Goal: Information Seeking & Learning: Learn about a topic

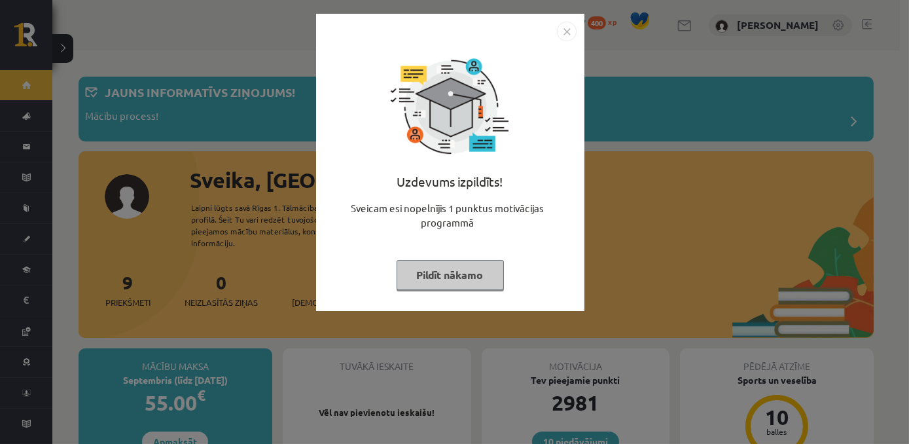
click at [566, 30] on img "Close" at bounding box center [567, 32] width 20 height 20
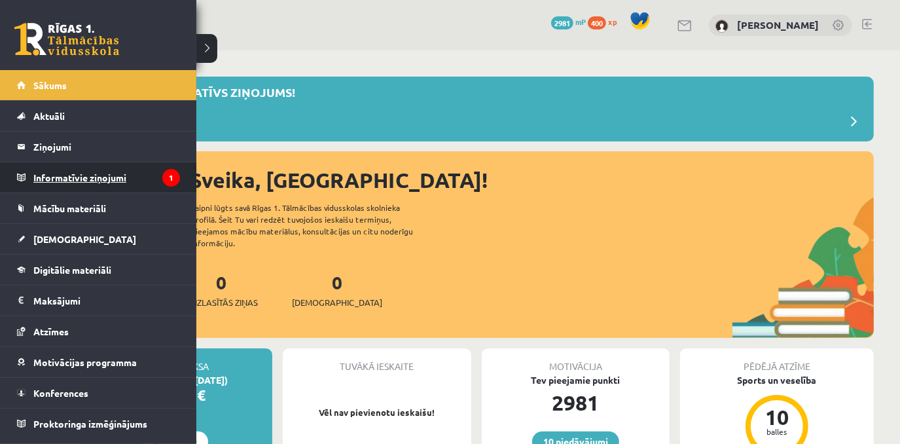
click at [132, 172] on legend "Informatīvie ziņojumi 1" at bounding box center [106, 177] width 147 height 30
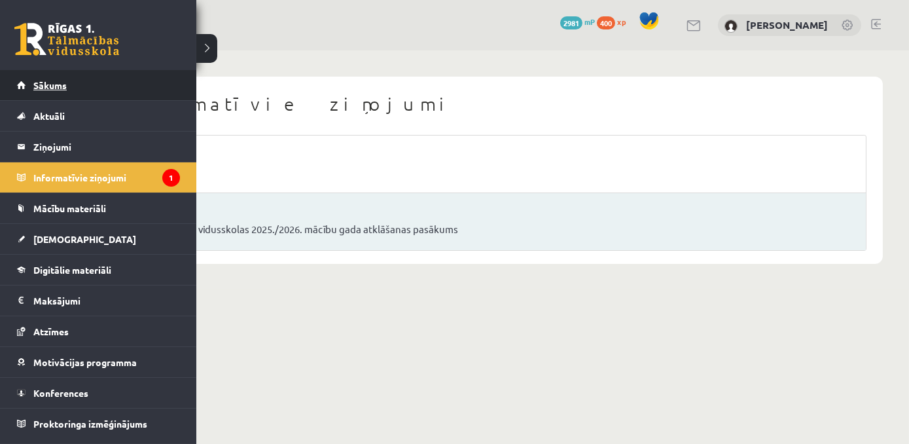
click at [48, 95] on link "Sākums" at bounding box center [98, 85] width 163 height 30
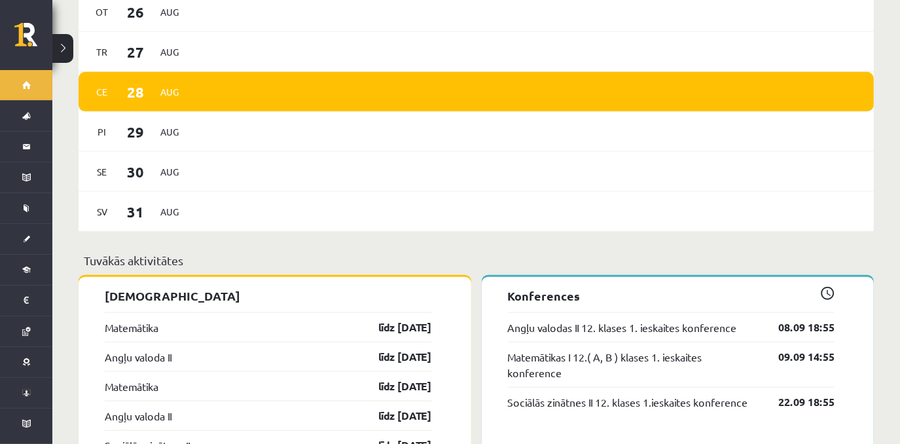
scroll to position [916, 0]
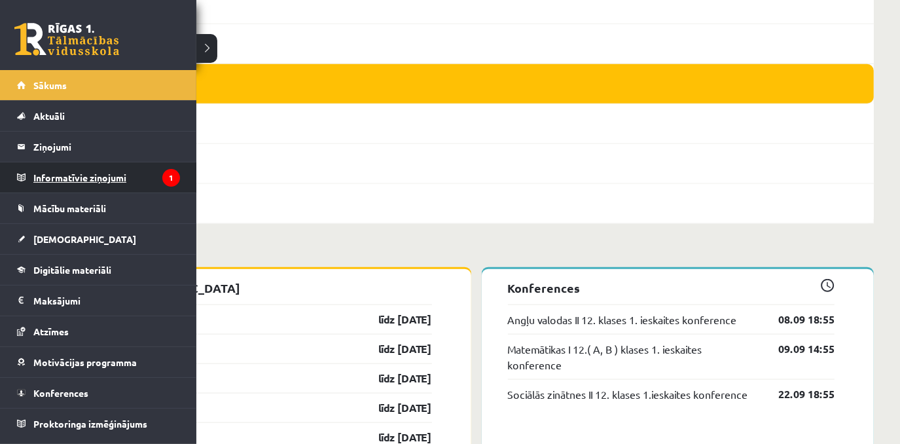
click at [98, 175] on legend "Informatīvie ziņojumi 1" at bounding box center [106, 177] width 147 height 30
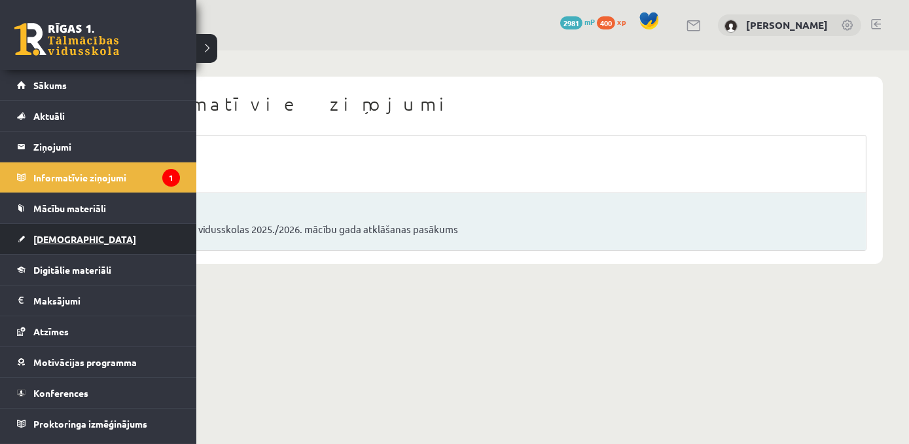
click at [90, 232] on link "[DEMOGRAPHIC_DATA]" at bounding box center [98, 239] width 163 height 30
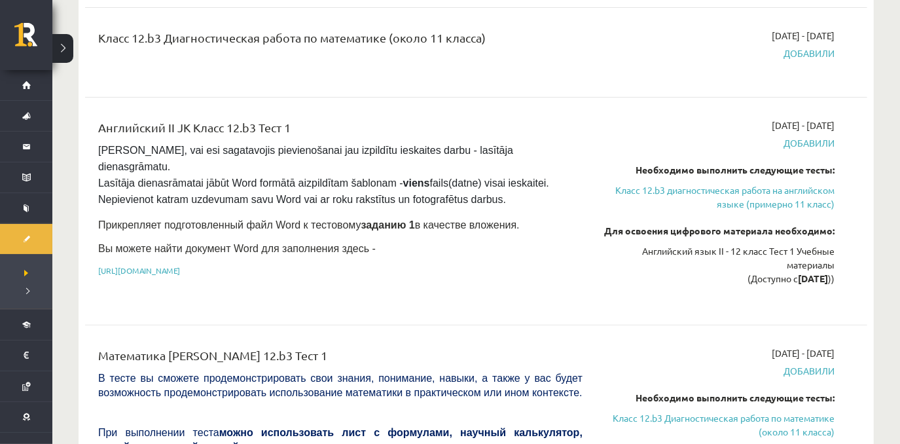
scroll to position [267, 0]
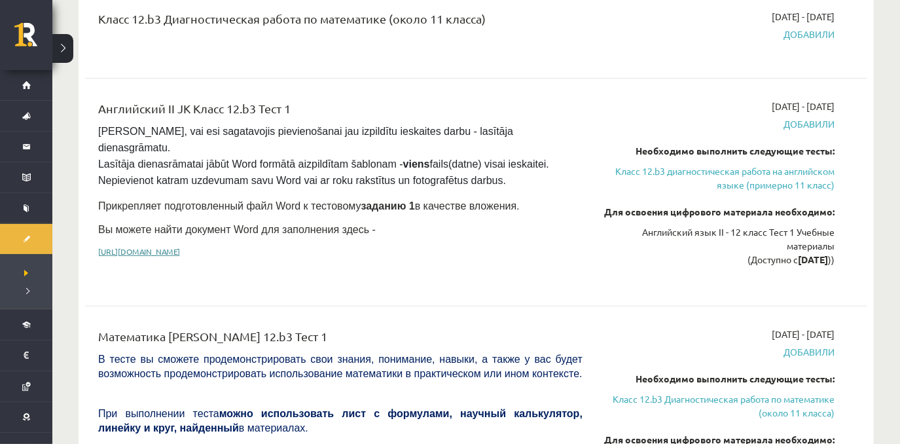
click at [180, 246] on link "[URL][DOMAIN_NAME]" at bounding box center [139, 251] width 82 height 10
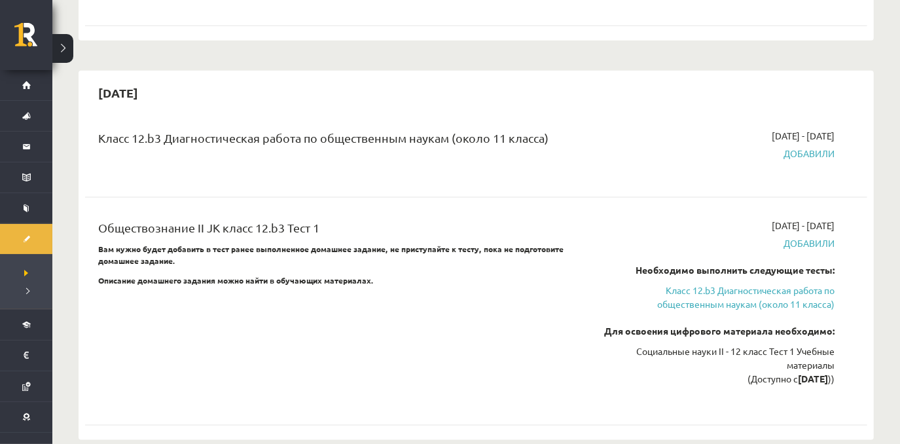
scroll to position [1085, 0]
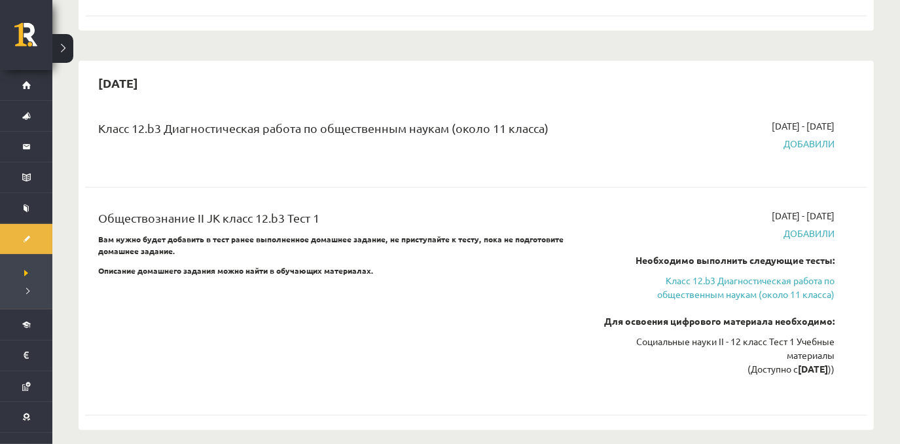
drag, startPoint x: 880, startPoint y: 35, endPoint x: 874, endPoint y: 25, distance: 12.0
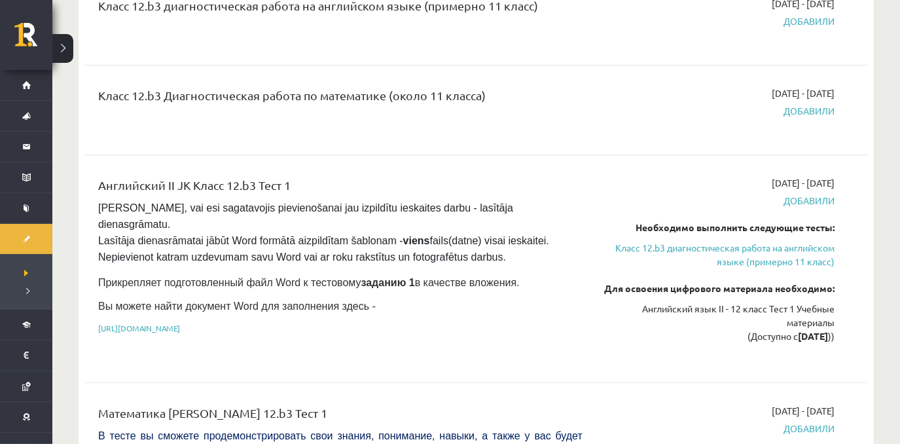
scroll to position [134, 0]
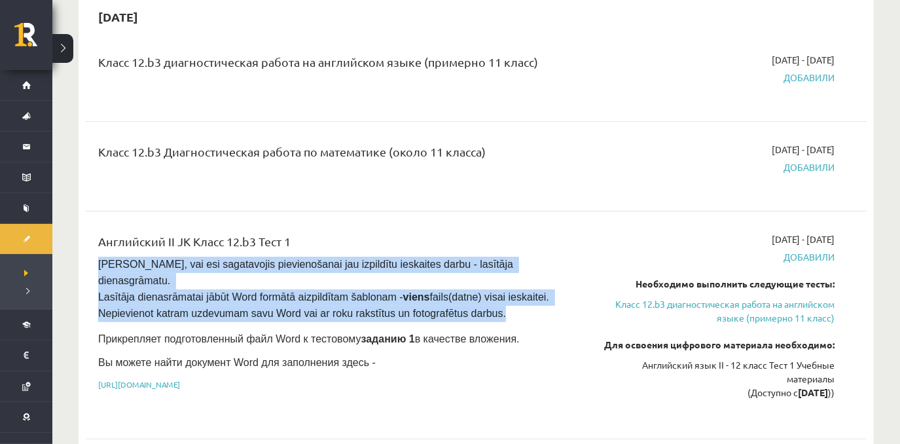
drag, startPoint x: 98, startPoint y: 259, endPoint x: 439, endPoint y: 290, distance: 343.0
click at [439, 290] on pre "Pārliecinies, vai esi sagatavojis pievienošanai jau izpildītu ieskaites darbu -…" at bounding box center [340, 289] width 484 height 65
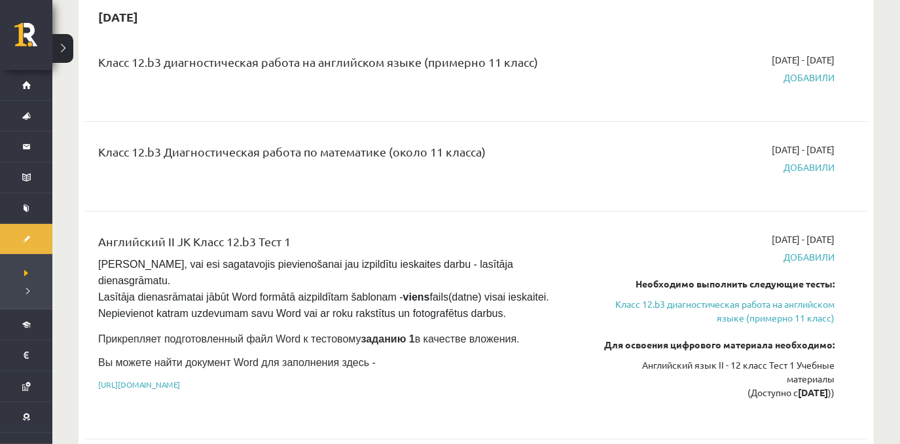
drag, startPoint x: 461, startPoint y: 215, endPoint x: 890, endPoint y: 184, distance: 430.4
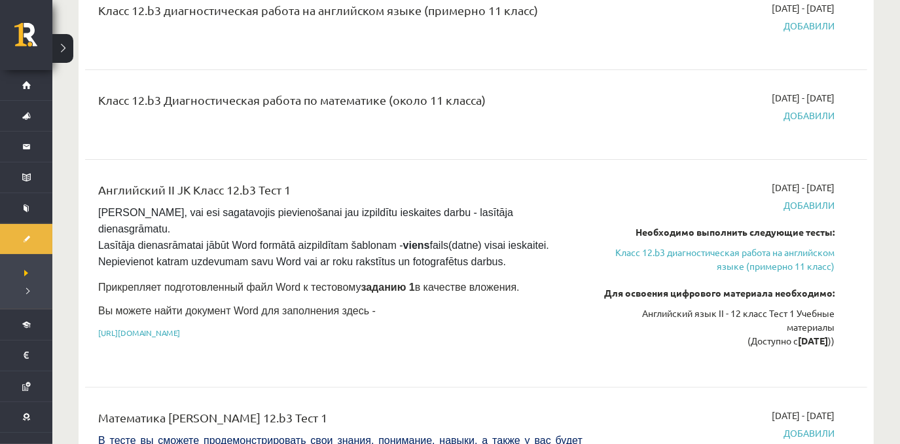
scroll to position [214, 0]
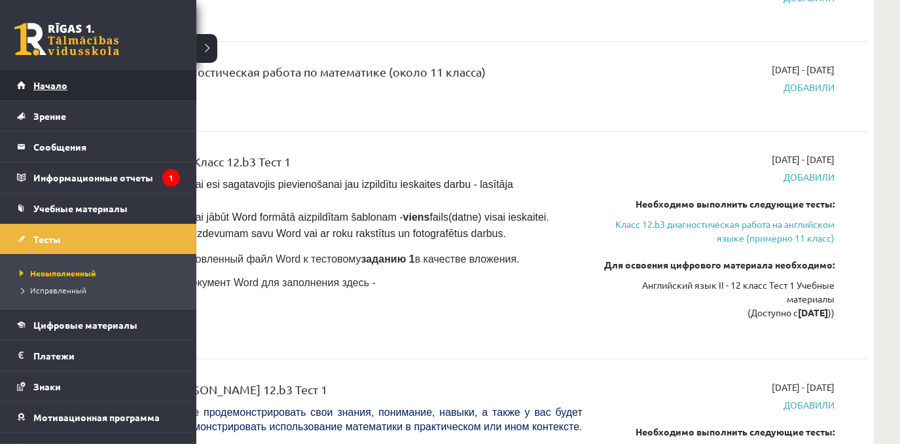
click at [84, 79] on link "Начало" at bounding box center [98, 85] width 163 height 30
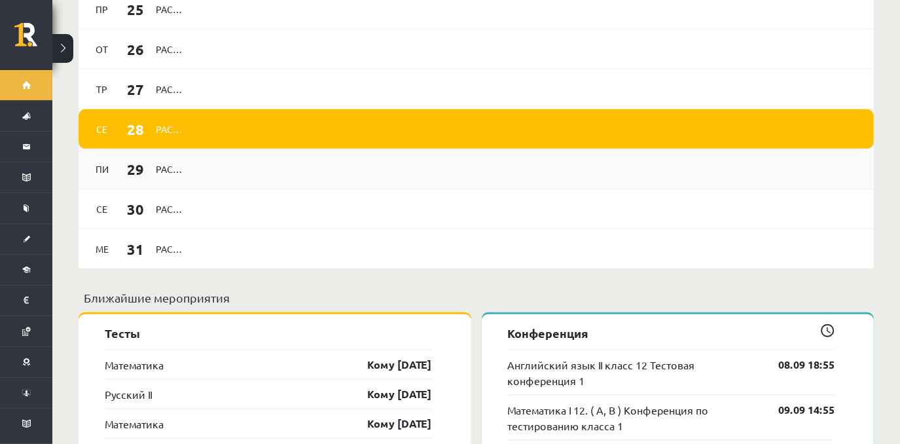
scroll to position [874, 0]
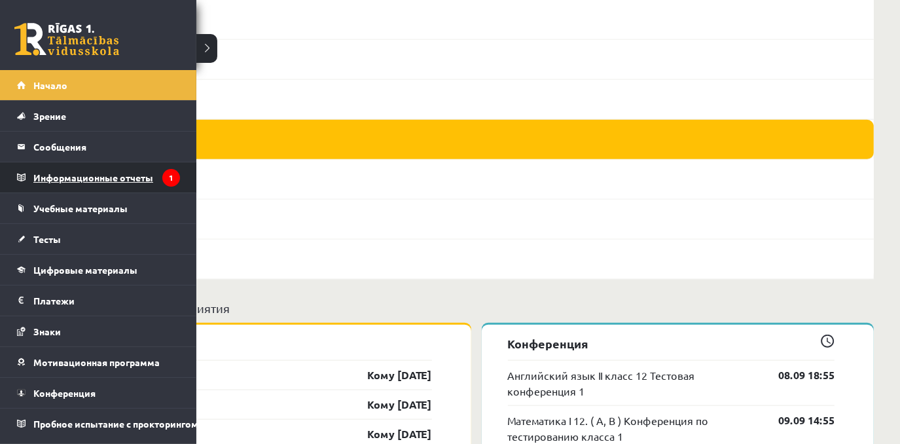
click at [75, 180] on font "Информационные отчеты" at bounding box center [93, 177] width 120 height 12
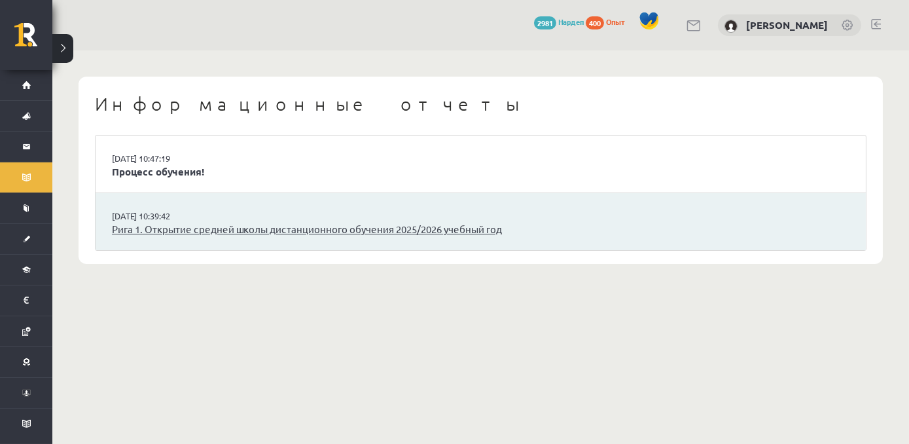
click at [253, 226] on link "Рига 1. Открытие средней школы дистанционного обучения 2025/2026 учебный год" at bounding box center [481, 229] width 738 height 15
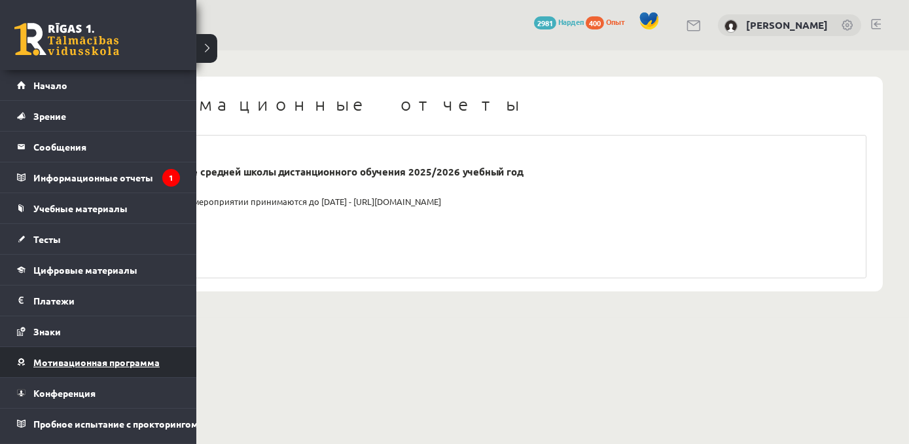
click at [108, 364] on span "Мотивационная программа" at bounding box center [96, 362] width 126 height 12
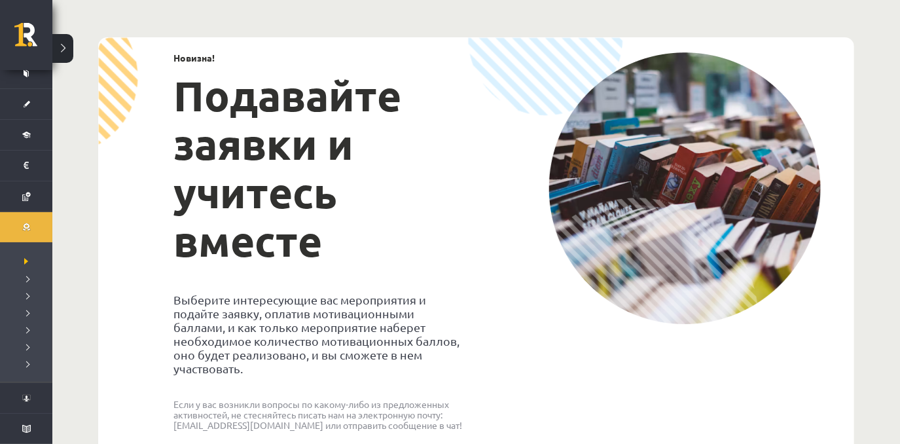
scroll to position [132, 0]
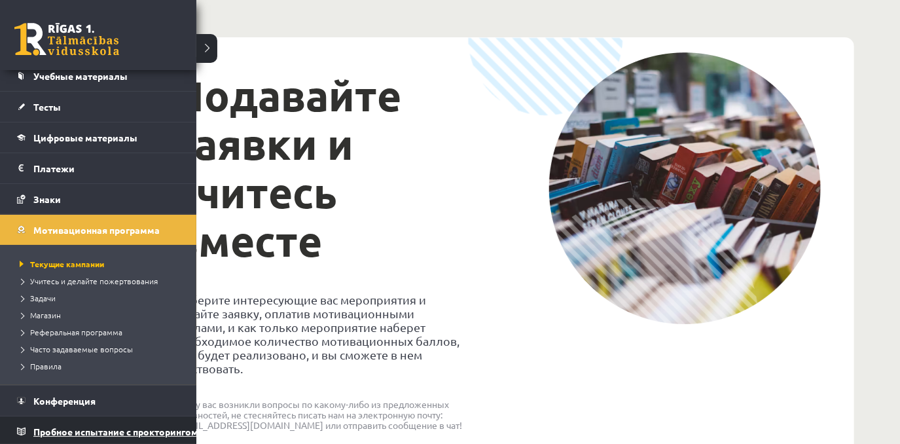
click at [60, 421] on link "Пробное испытание с прокторингом" at bounding box center [98, 431] width 163 height 30
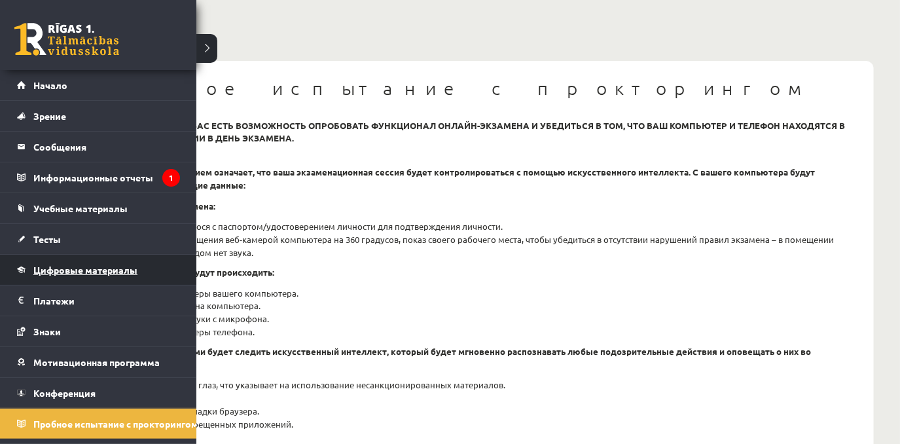
click at [110, 264] on span "Цифровые материалы" at bounding box center [85, 270] width 104 height 12
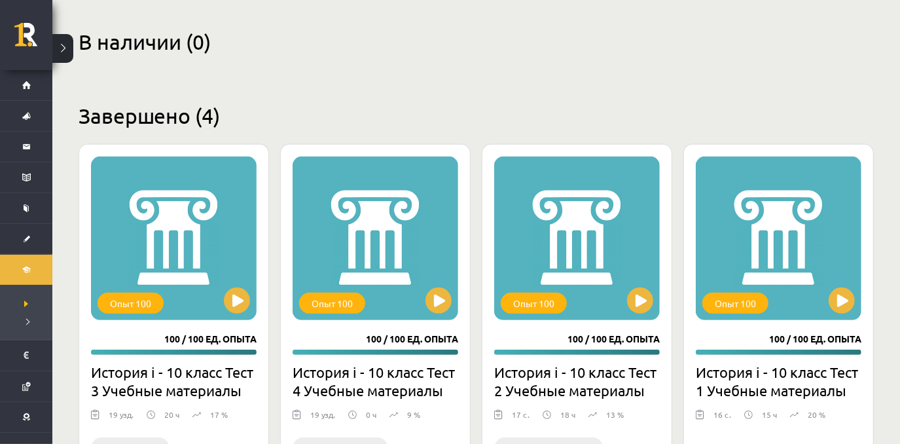
scroll to position [284, 0]
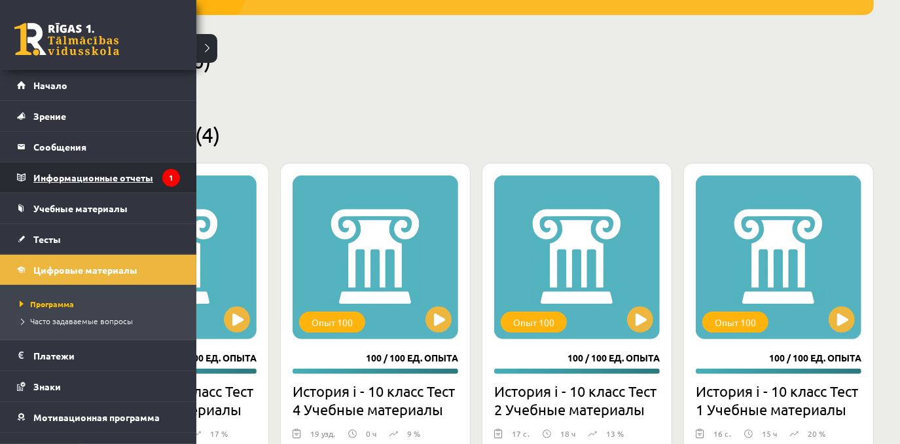
click at [73, 183] on legend "Информационные отчеты 1" at bounding box center [106, 177] width 147 height 30
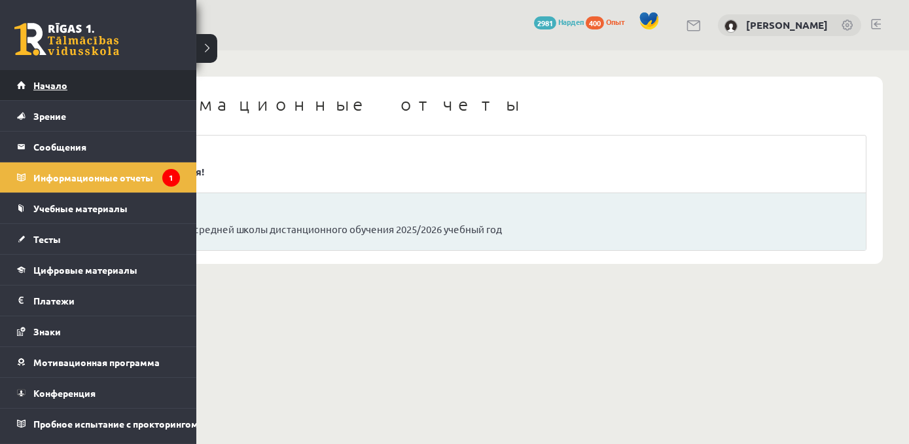
click at [57, 88] on span "Начало" at bounding box center [50, 85] width 34 height 12
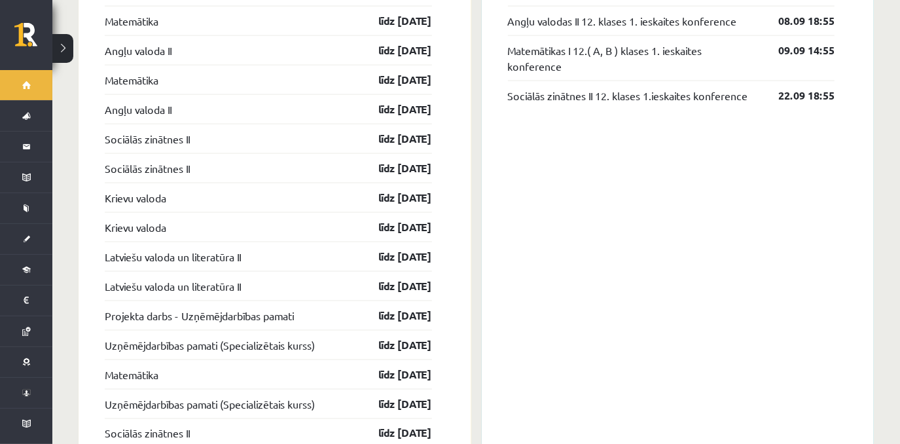
scroll to position [1228, 0]
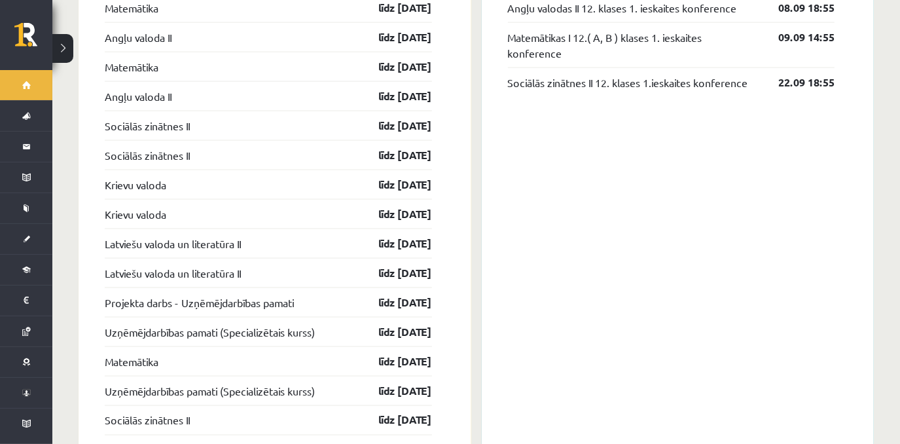
drag, startPoint x: 898, startPoint y: 297, endPoint x: 908, endPoint y: 295, distance: 10.8
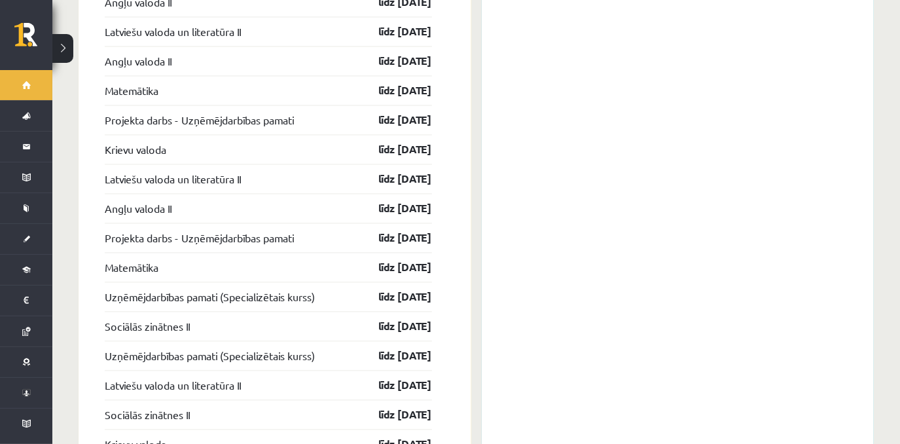
scroll to position [1732, 0]
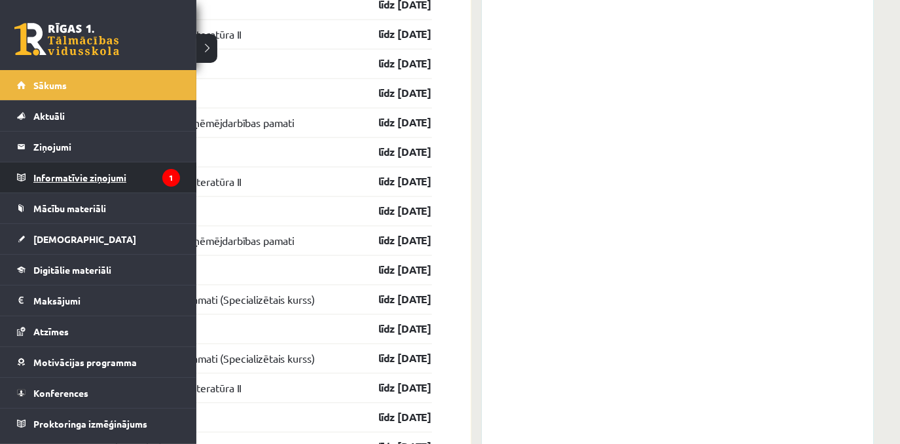
click at [56, 178] on font "Informatīvie ziņojumi" at bounding box center [79, 177] width 93 height 12
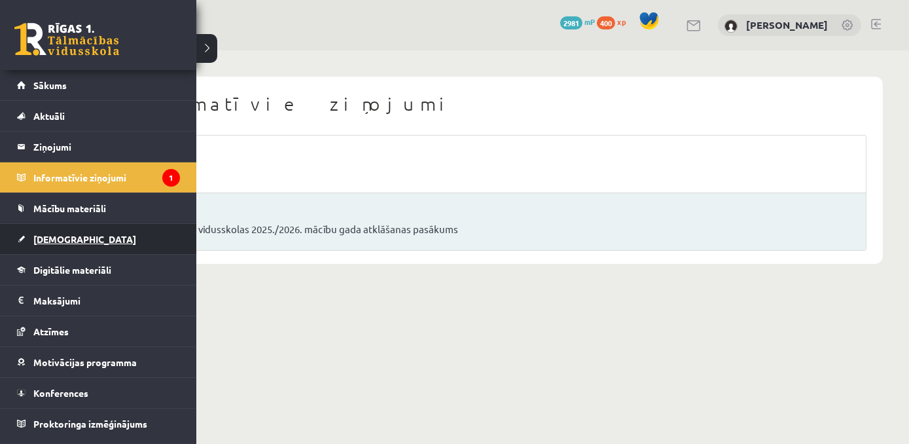
click at [68, 237] on span "[DEMOGRAPHIC_DATA]" at bounding box center [84, 239] width 103 height 12
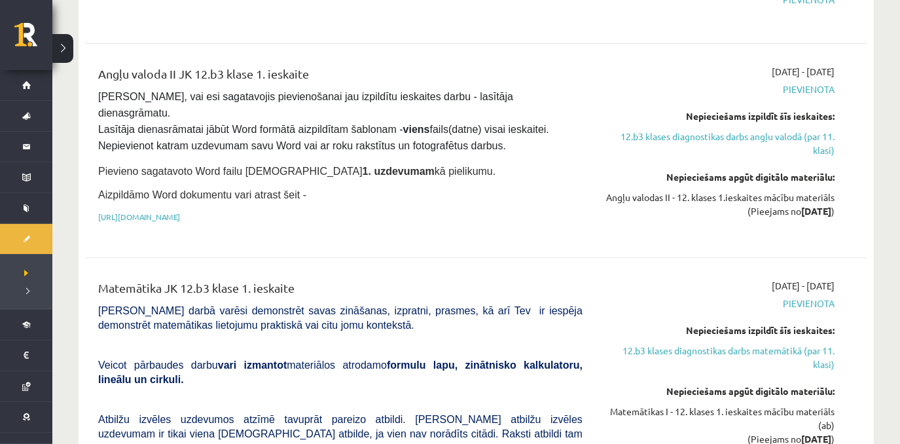
scroll to position [255, 0]
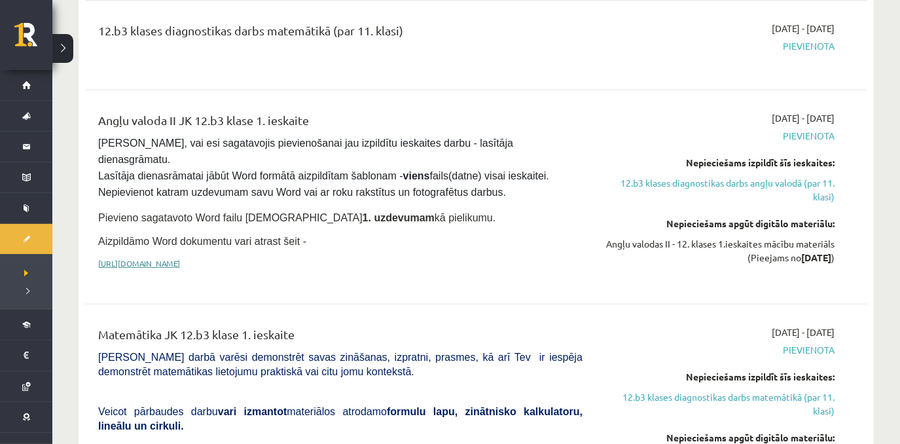
click at [180, 258] on link "https://drive.google.com/drive/folders/1IHE_ip15KOAbO2Se1NDGwZ2e__vlzPUf?usp=sh…" at bounding box center [139, 263] width 82 height 10
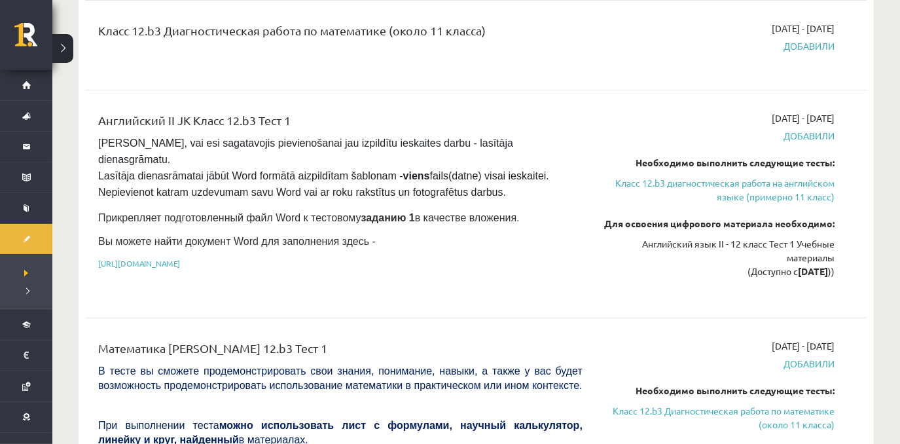
click at [799, 134] on span "Добавили" at bounding box center [718, 136] width 232 height 14
click at [658, 187] on link "Класс 12.b3 диагностическая работа на английском языке (примерно 11 класс)" at bounding box center [718, 189] width 232 height 27
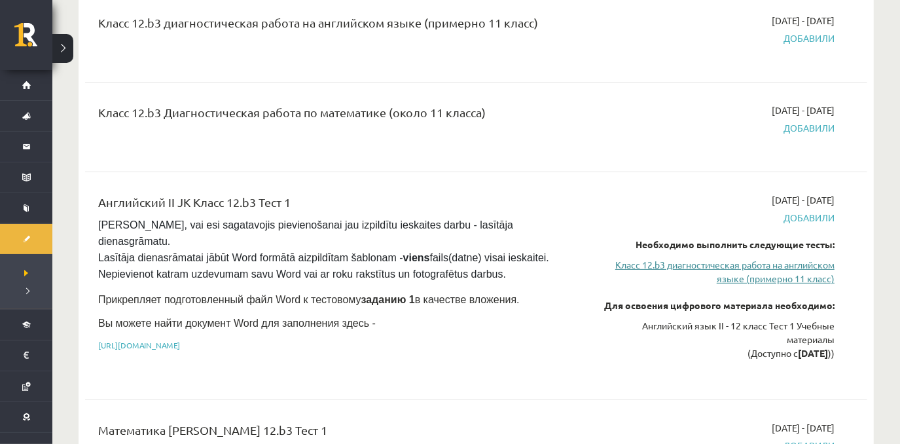
click at [655, 264] on link "Класс 12.b3 диагностическая работа на английском языке (примерно 11 класс)" at bounding box center [718, 271] width 232 height 27
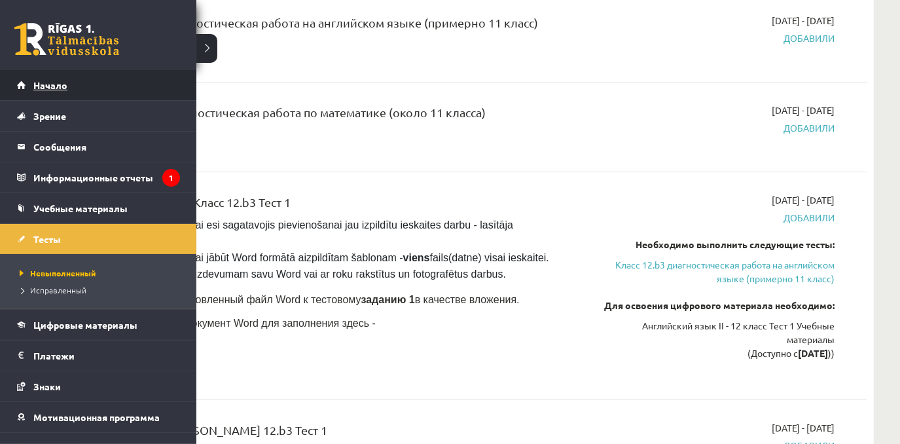
click at [17, 77] on link "Начало" at bounding box center [98, 85] width 163 height 30
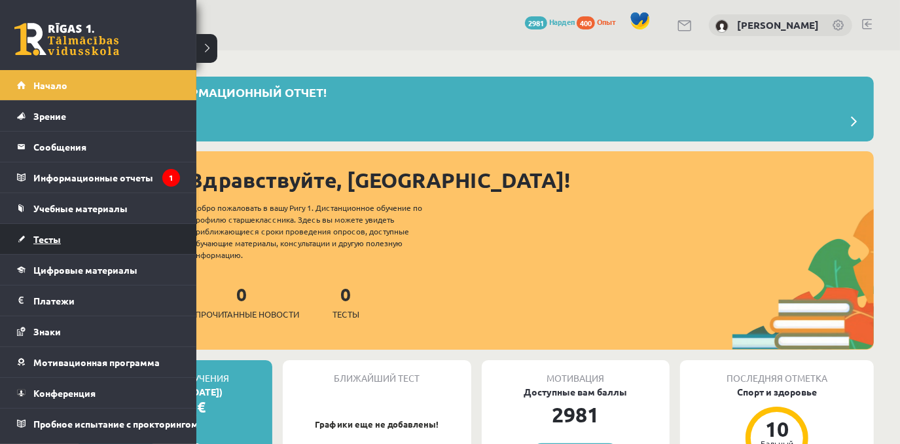
click at [48, 243] on link "Тесты" at bounding box center [98, 239] width 163 height 30
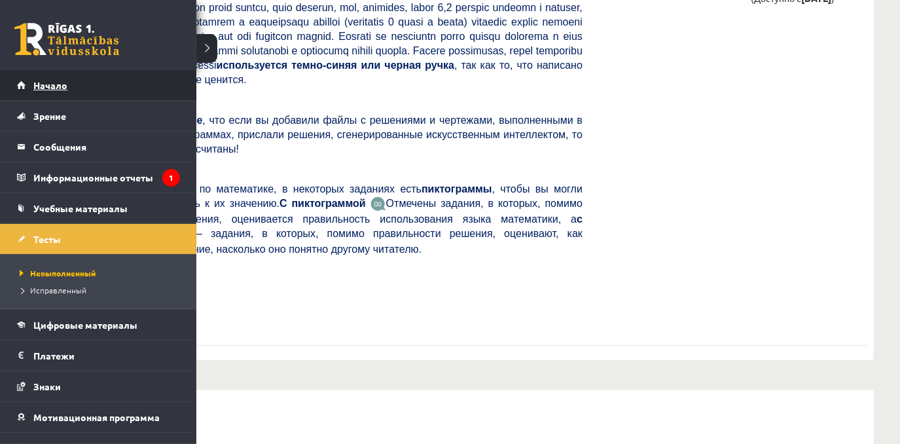
click at [110, 88] on link "Начало" at bounding box center [98, 85] width 163 height 30
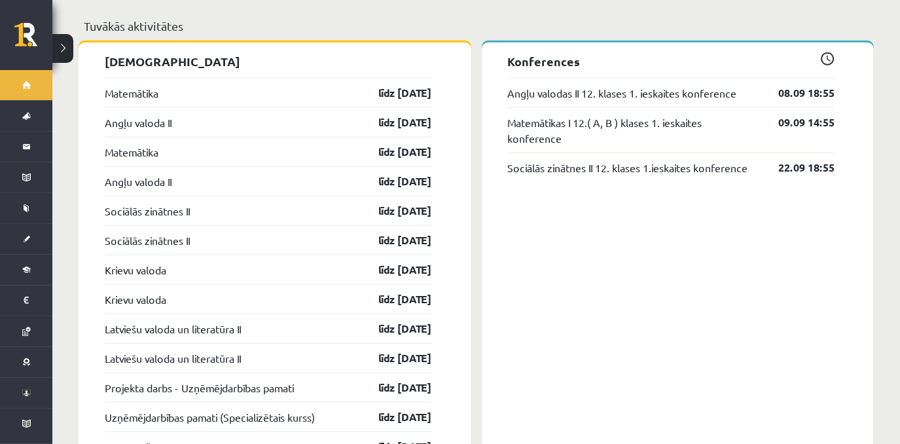
scroll to position [1118, 0]
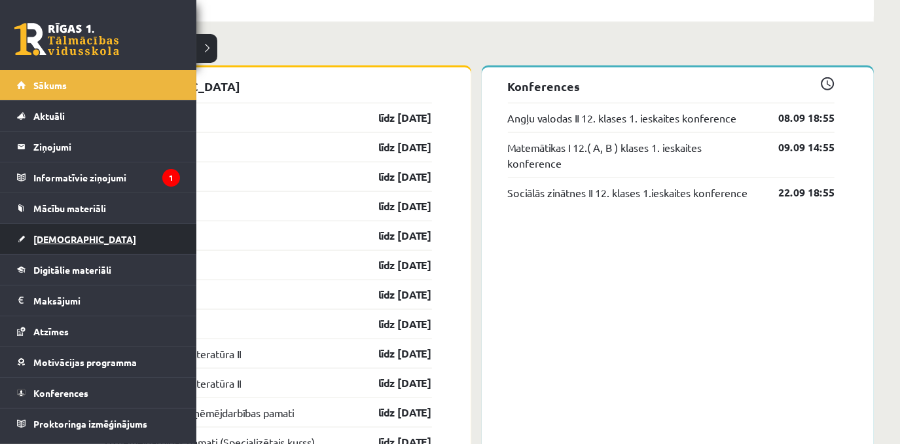
click at [115, 236] on link "[DEMOGRAPHIC_DATA]" at bounding box center [98, 239] width 163 height 30
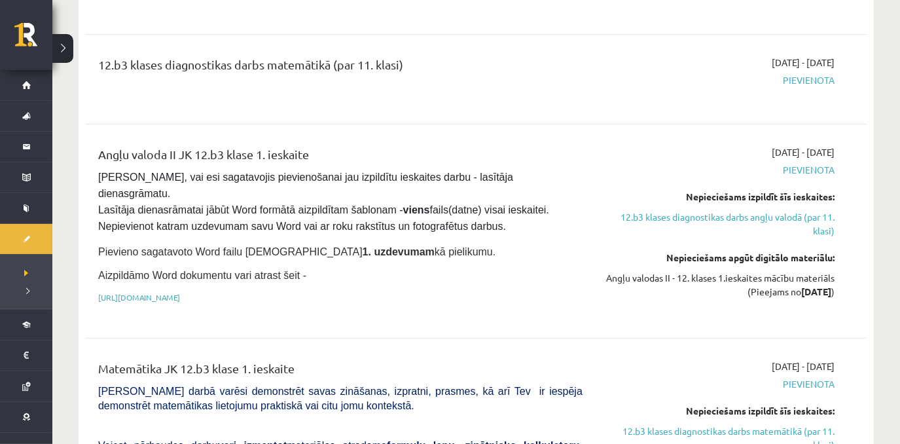
scroll to position [231, 0]
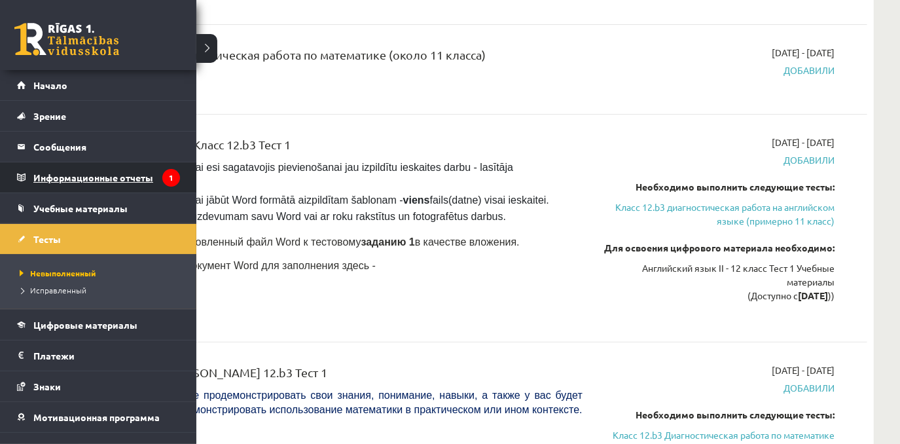
click at [48, 179] on font "Информационные отчеты" at bounding box center [93, 177] width 120 height 12
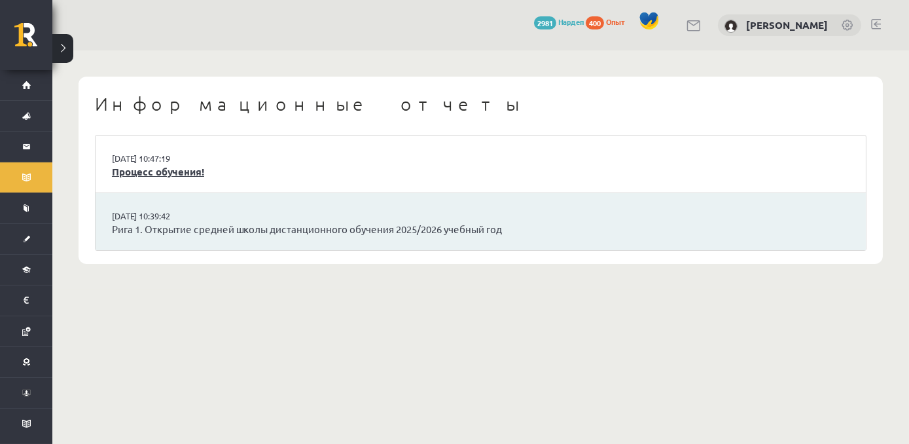
click at [183, 170] on link "Процесс обучения!" at bounding box center [481, 171] width 738 height 15
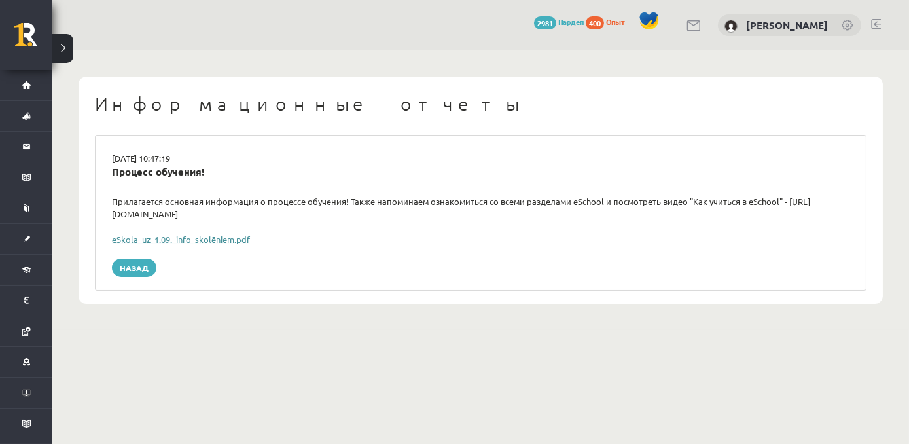
click at [230, 241] on link "eSkola_uz_1.09._info_skolēniem.pdf" at bounding box center [181, 239] width 138 height 11
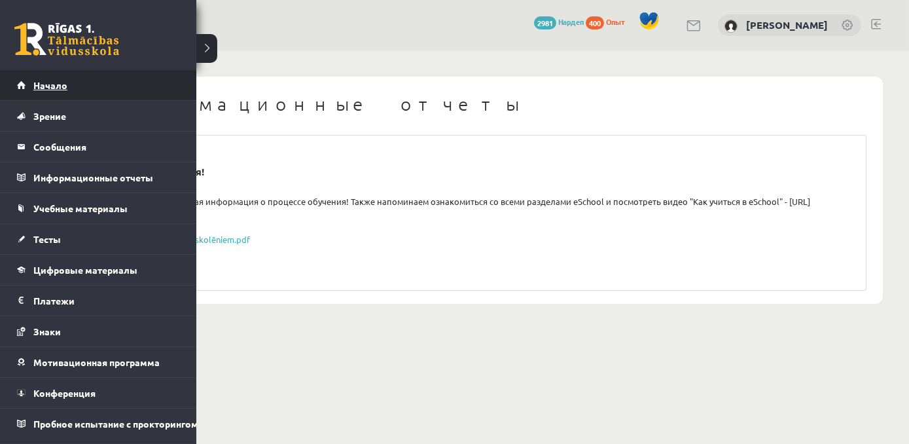
click at [61, 86] on span "Начало" at bounding box center [50, 85] width 34 height 12
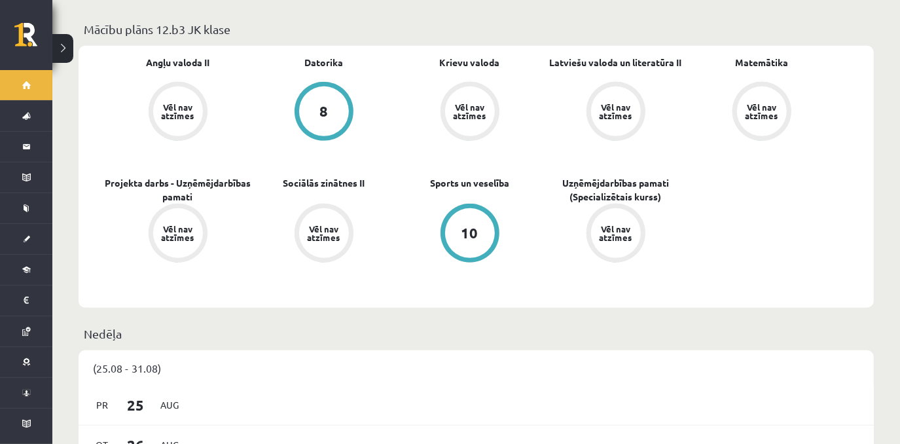
scroll to position [378, 0]
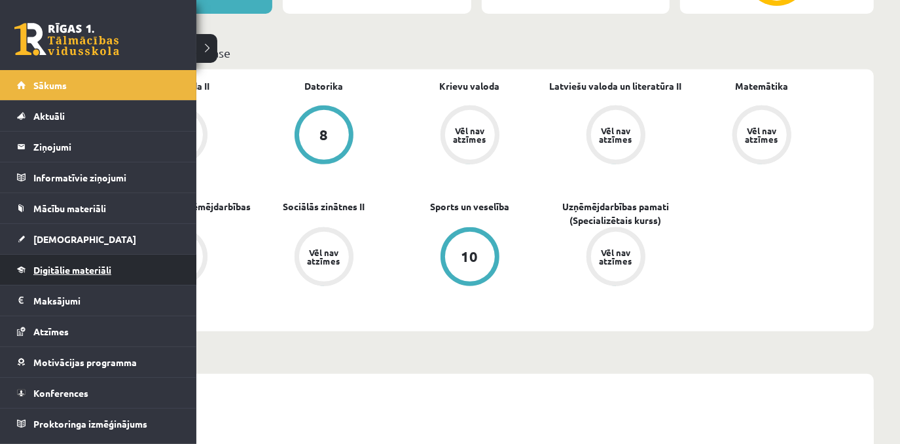
click at [94, 270] on span "Digitālie materiāli" at bounding box center [72, 270] width 78 height 12
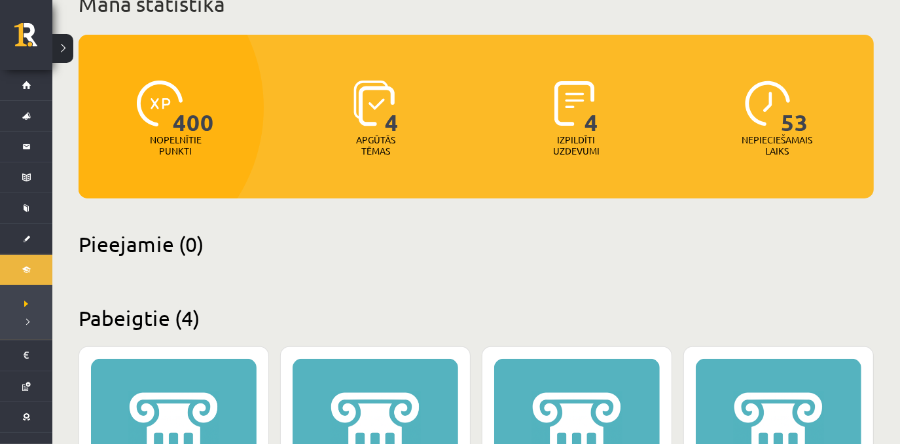
scroll to position [98, 0]
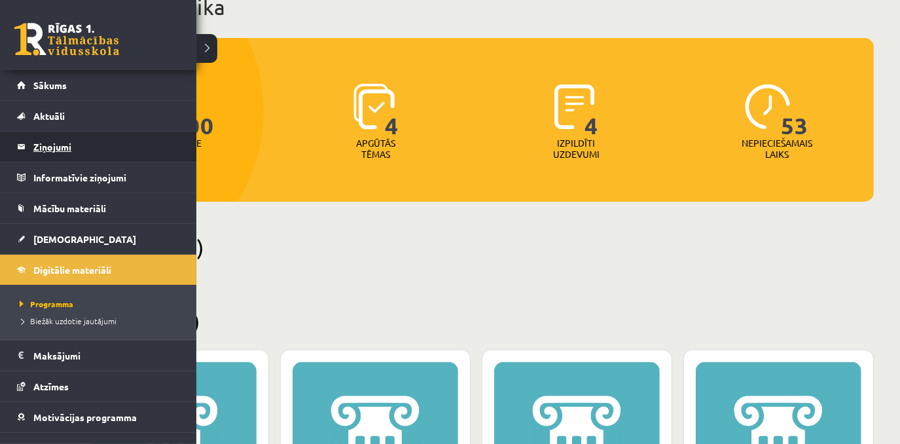
click at [68, 143] on font "Ziņojumi" at bounding box center [52, 147] width 38 height 12
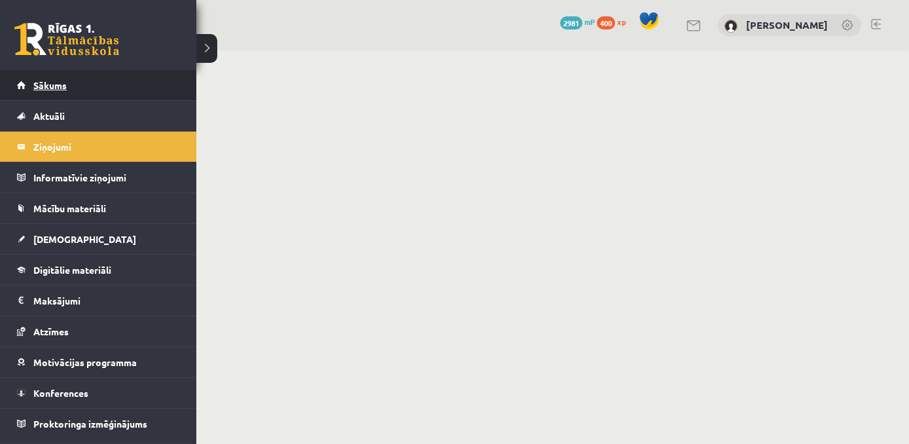
click at [59, 85] on span "Sākums" at bounding box center [49, 85] width 33 height 12
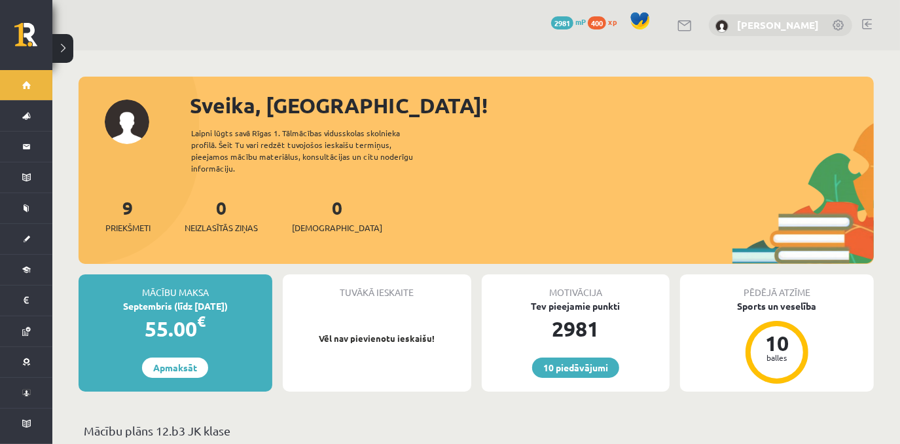
click at [764, 25] on link "[PERSON_NAME]" at bounding box center [778, 24] width 82 height 13
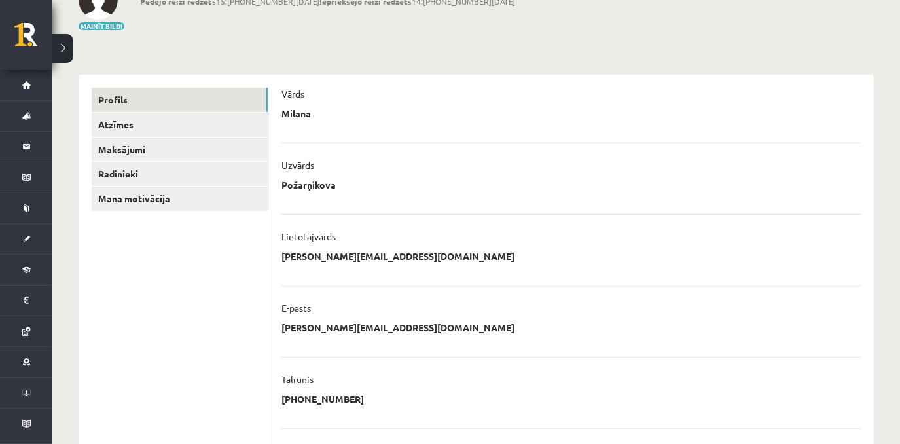
scroll to position [91, 0]
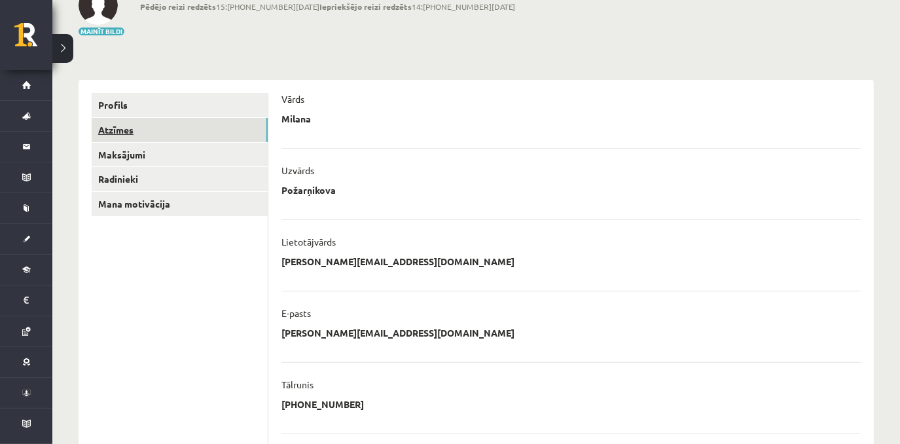
click at [139, 135] on link "Atzīmes" at bounding box center [180, 130] width 176 height 24
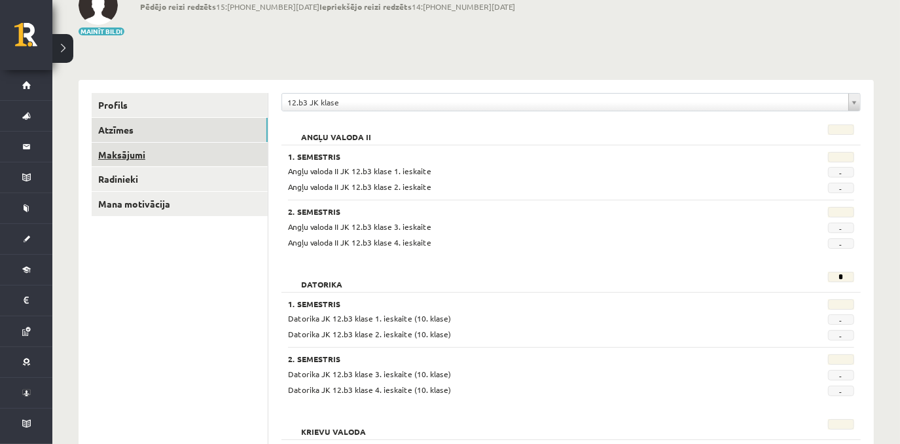
click at [199, 162] on link "Maksājumi" at bounding box center [180, 155] width 176 height 24
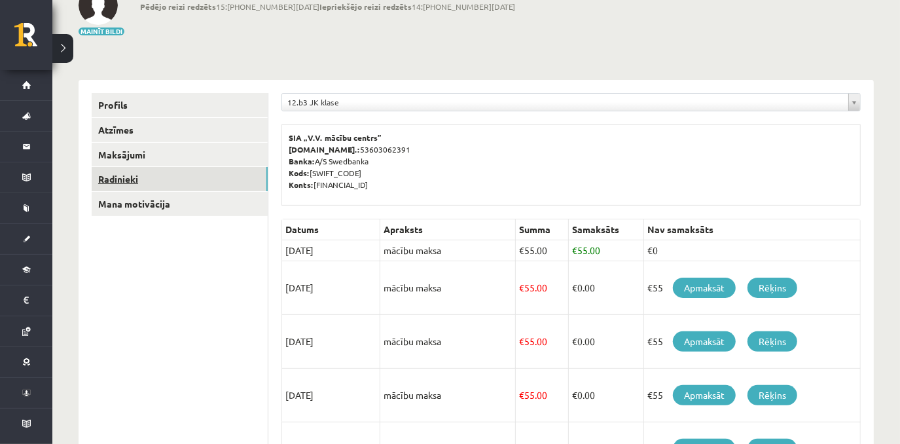
click at [122, 179] on link "Radinieki" at bounding box center [180, 179] width 176 height 24
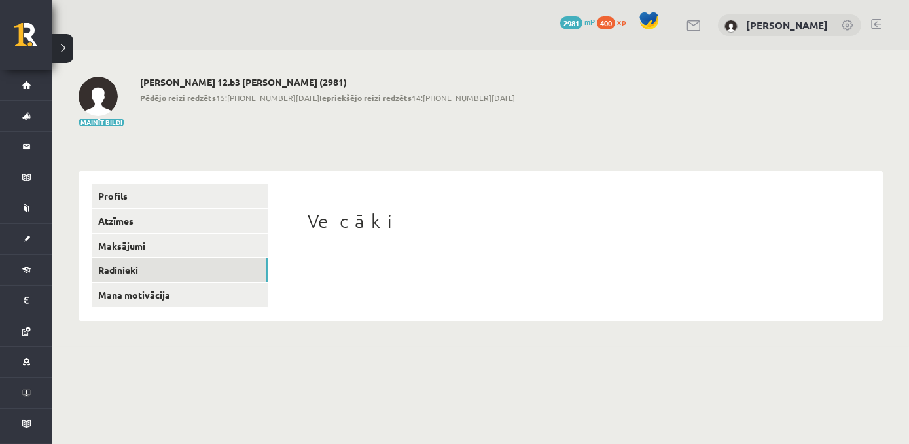
click at [151, 309] on div "Profils Atzīmes Maksājumi Radinieki Mana motivācija" at bounding box center [174, 246] width 190 height 150
click at [115, 325] on div "**********" at bounding box center [480, 198] width 857 height 296
click at [181, 301] on link "Mana motivācija" at bounding box center [180, 295] width 176 height 24
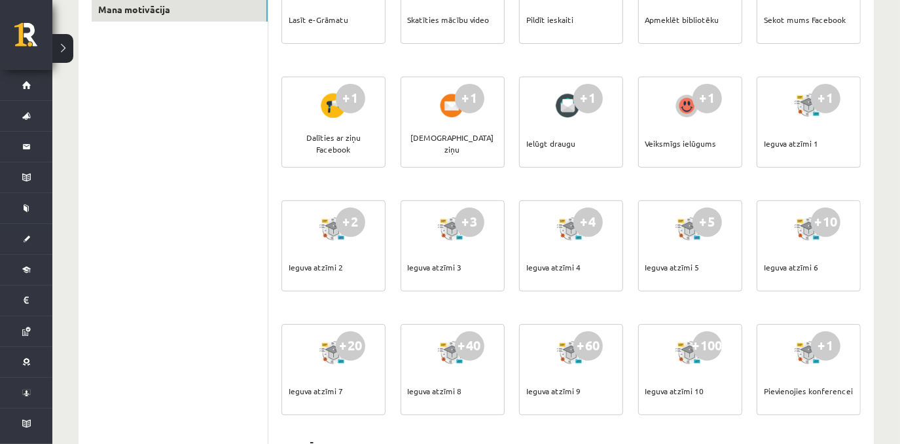
scroll to position [312, 0]
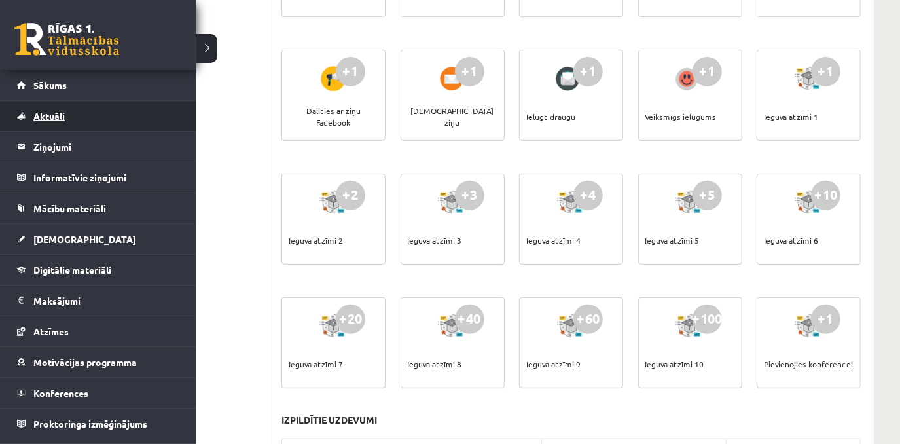
click at [76, 105] on link "Aktuāli" at bounding box center [98, 116] width 163 height 30
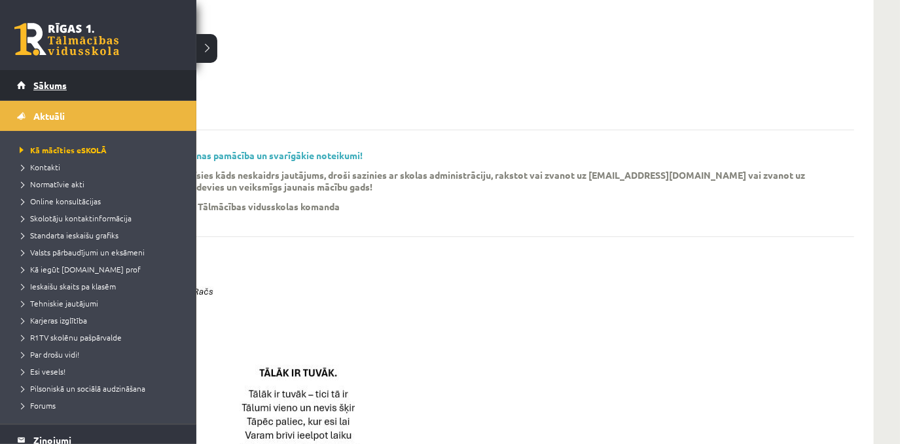
click at [31, 89] on link "Sākums" at bounding box center [98, 85] width 163 height 30
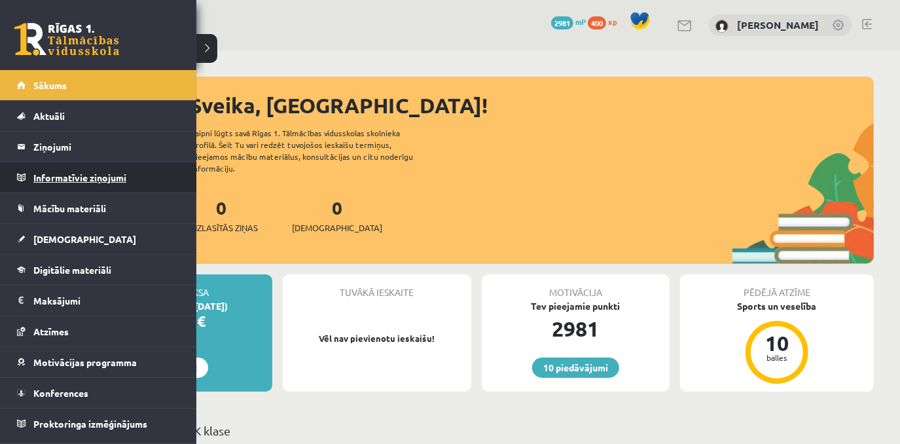
click at [93, 171] on legend "Informatīvie ziņojumi 0" at bounding box center [106, 177] width 147 height 30
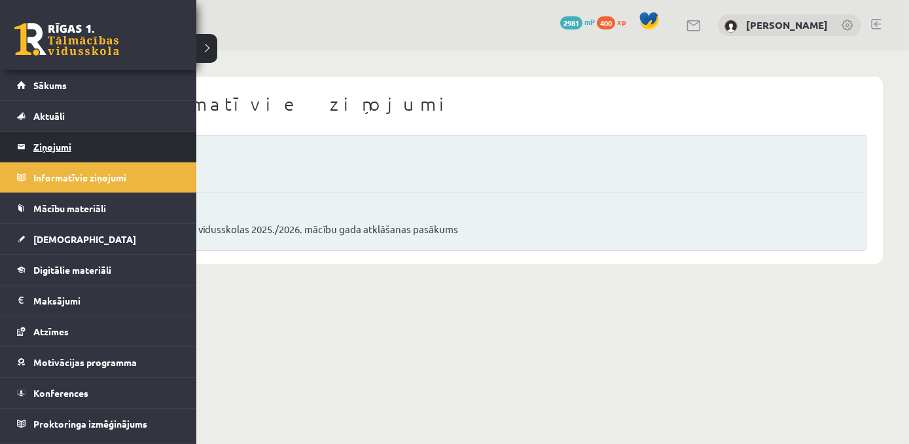
click at [48, 150] on legend "Ziņojumi 0" at bounding box center [106, 147] width 147 height 30
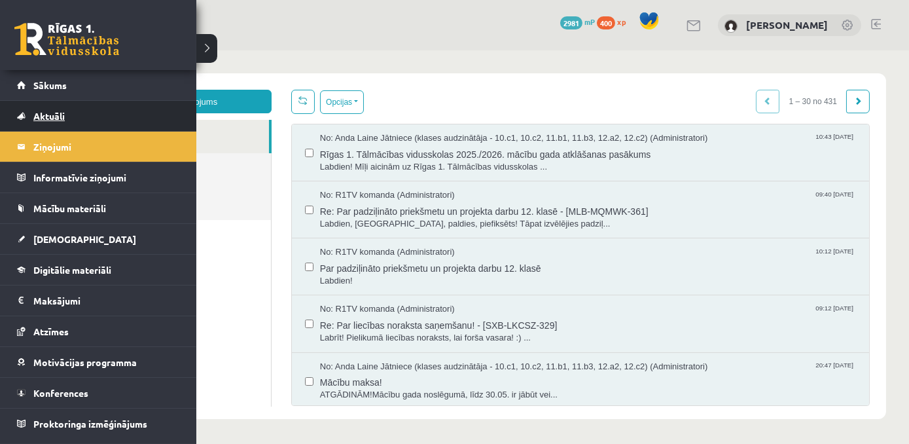
click at [45, 124] on link "Aktuāli" at bounding box center [98, 116] width 163 height 30
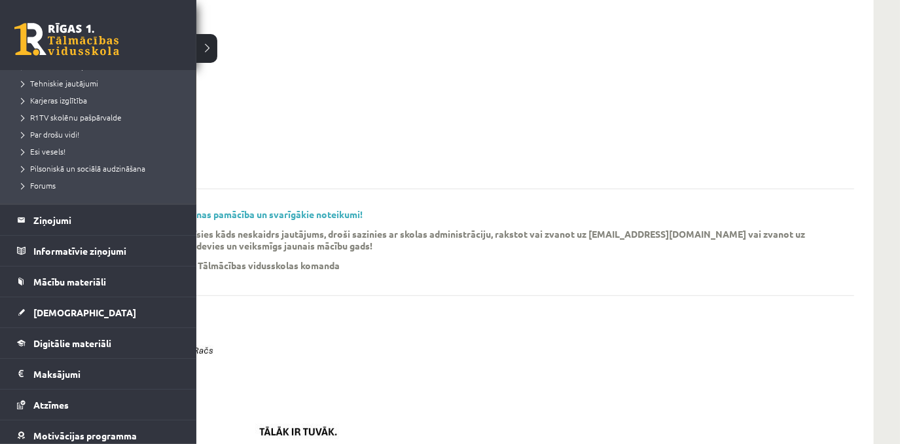
scroll to position [221, 0]
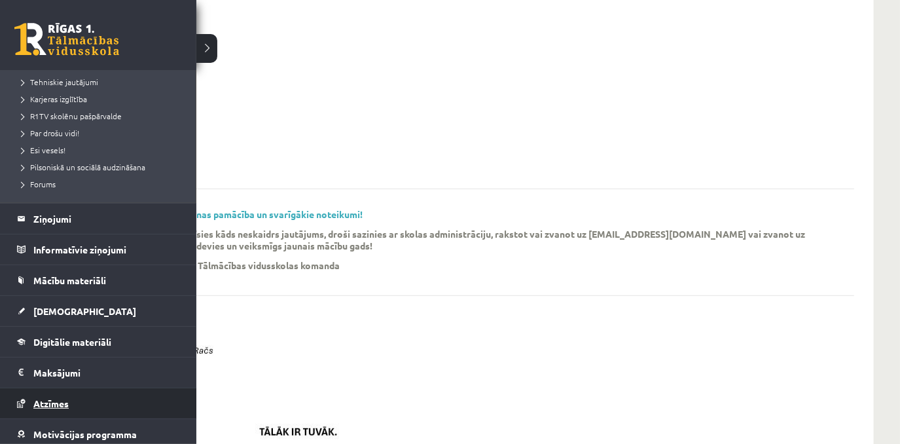
click at [68, 395] on link "Atzīmes" at bounding box center [98, 403] width 163 height 30
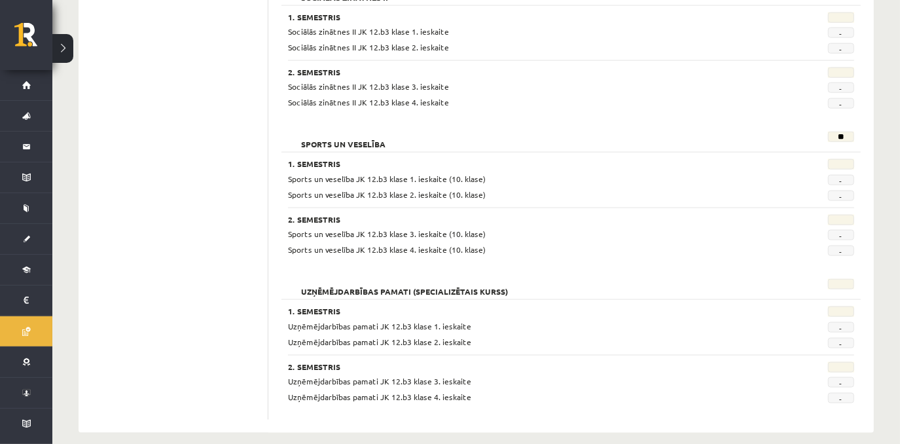
scroll to position [1124, 0]
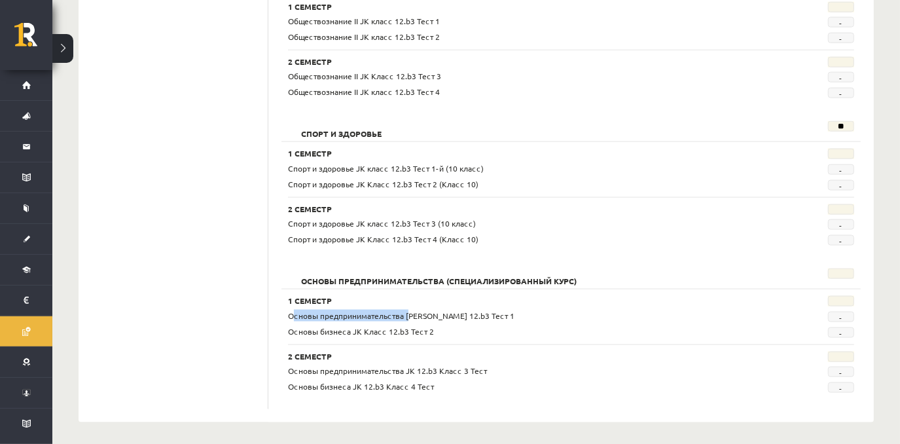
drag, startPoint x: 287, startPoint y: 307, endPoint x: 404, endPoint y: 311, distance: 117.2
click at [404, 311] on div "Основы предпринимательства JK Класс 12.b3 Тест 1" at bounding box center [522, 316] width 488 height 12
copy span "Основы предпринимательства"
drag, startPoint x: 286, startPoint y: 381, endPoint x: 350, endPoint y: 385, distance: 64.3
click at [350, 385] on div "Основы бизнеса JK 12.b3 Класс 4 Тест" at bounding box center [522, 386] width 488 height 12
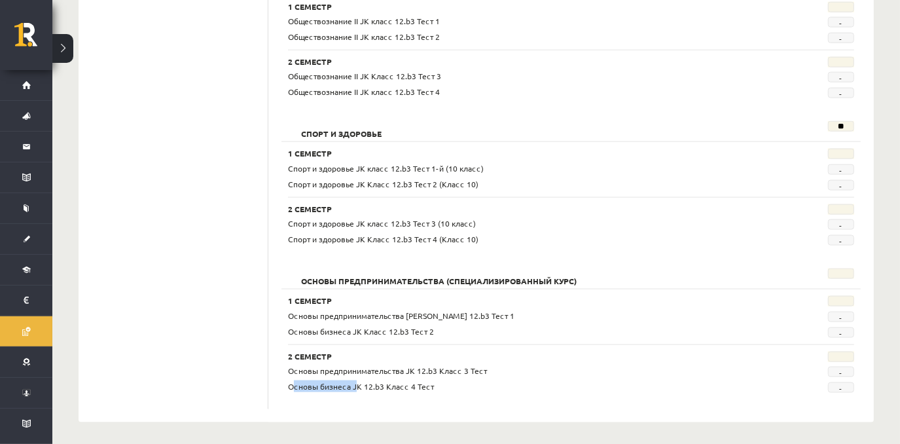
copy span "Основы бизнеса"
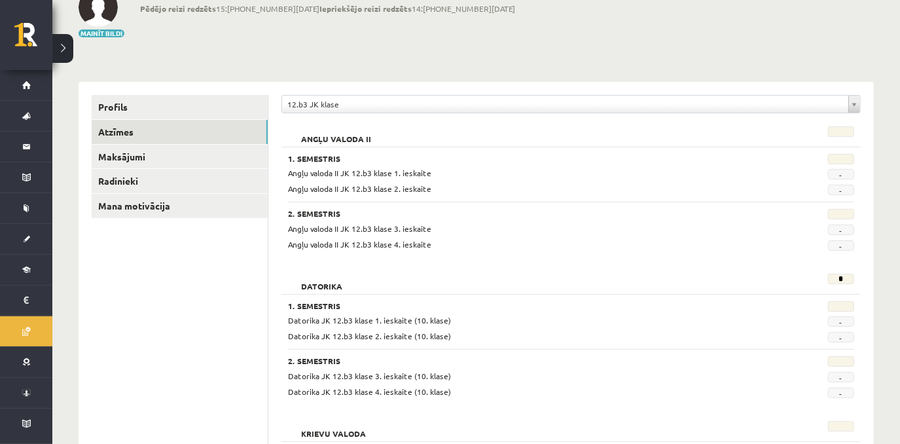
scroll to position [91, 0]
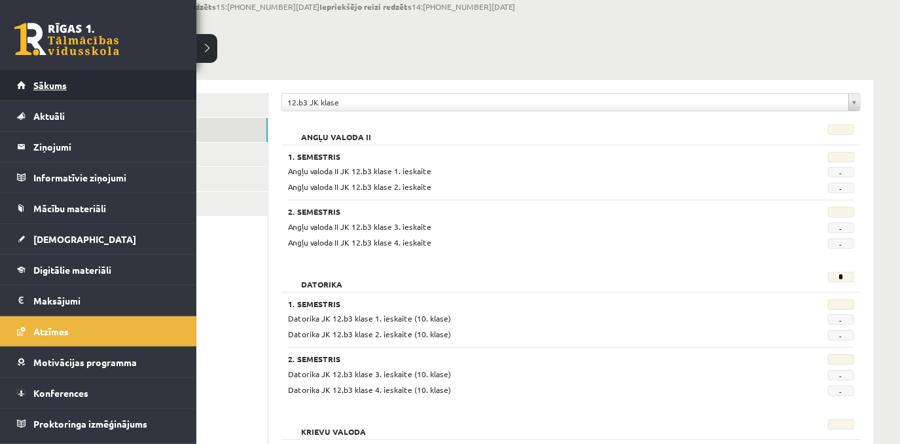
click at [66, 84] on span "Sākums" at bounding box center [49, 85] width 33 height 12
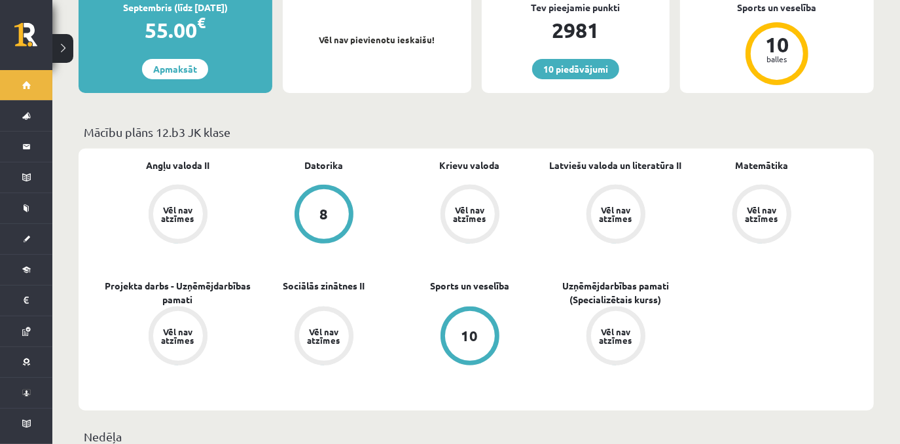
scroll to position [284, 0]
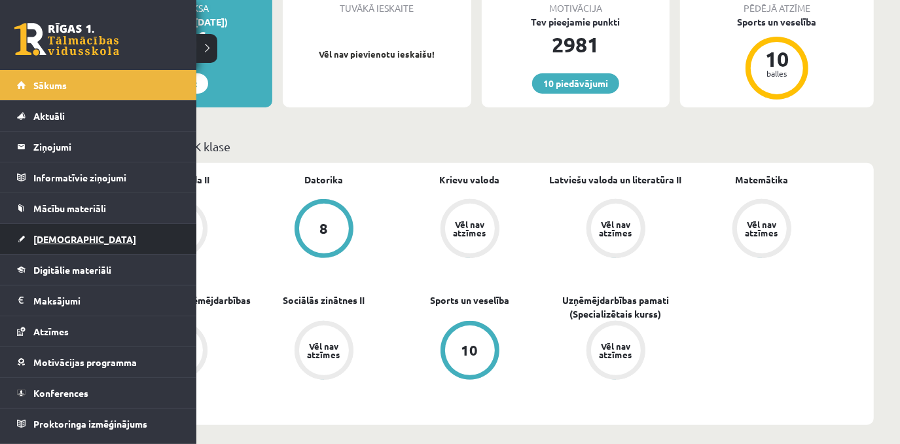
click at [66, 245] on link "[DEMOGRAPHIC_DATA]" at bounding box center [98, 239] width 163 height 30
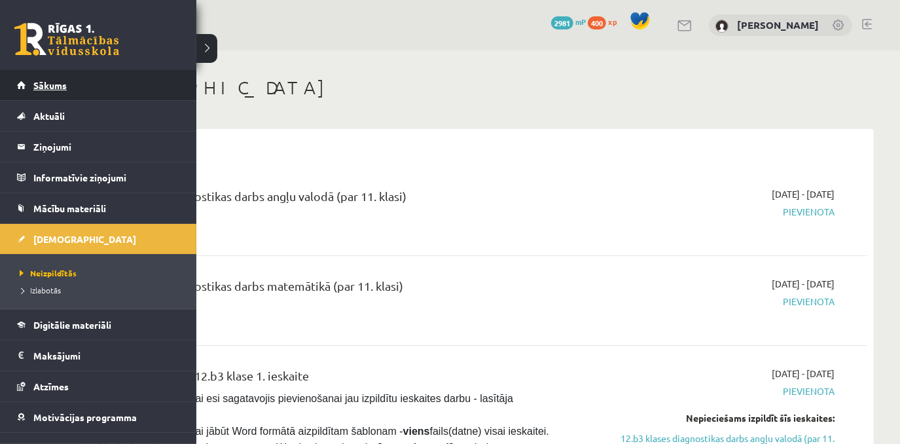
click at [37, 86] on span "Sākums" at bounding box center [49, 85] width 33 height 12
